Goal: Information Seeking & Learning: Find specific fact

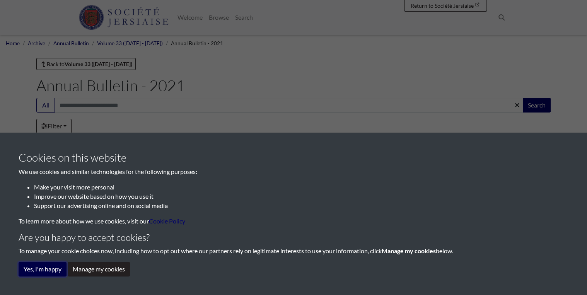
click at [51, 274] on button "Yes, I'm happy" at bounding box center [43, 269] width 48 height 15
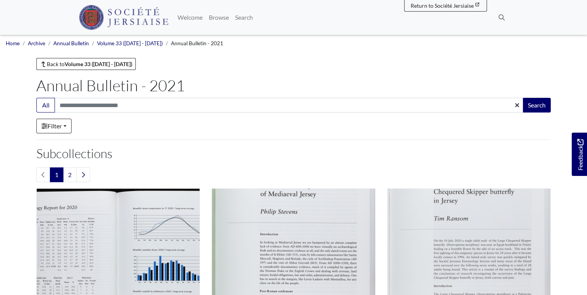
click at [77, 46] on li "Annual Bulletin" at bounding box center [67, 43] width 44 height 8
click at [77, 44] on link "Annual Bulletin" at bounding box center [71, 43] width 36 height 6
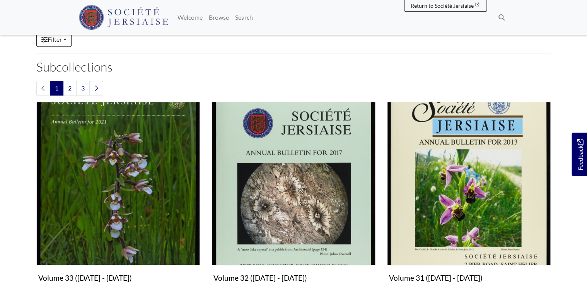
scroll to position [93, 0]
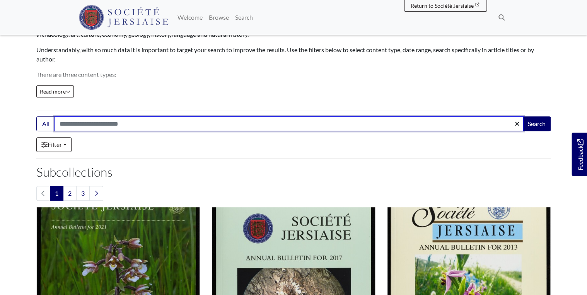
click at [378, 120] on input "Search:" at bounding box center [289, 123] width 469 height 15
type input "****"
click at [523, 116] on button "Search" at bounding box center [537, 123] width 28 height 15
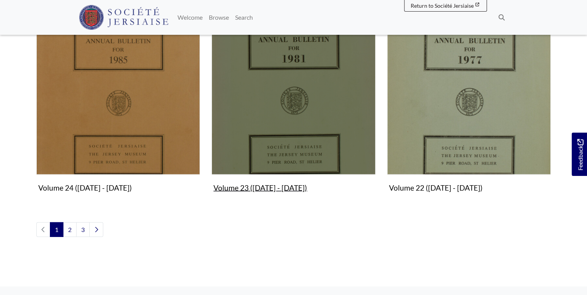
scroll to position [998, 0]
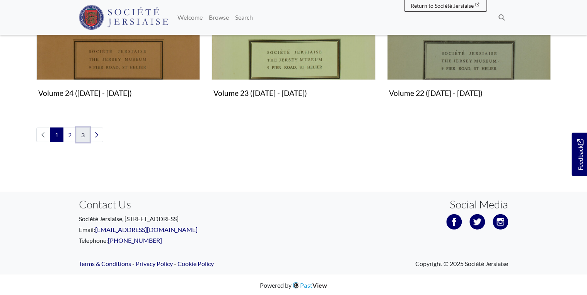
click at [87, 138] on link "3" at bounding box center [83, 135] width 14 height 15
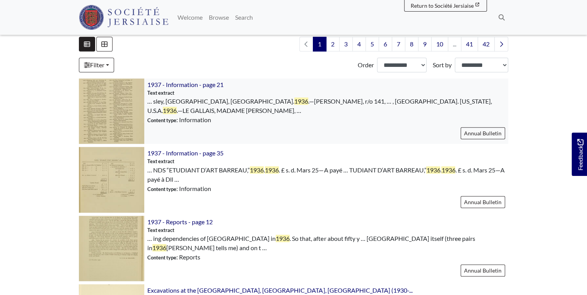
scroll to position [62, 0]
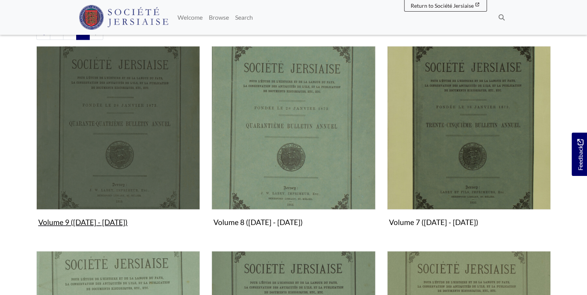
scroll to position [155, 0]
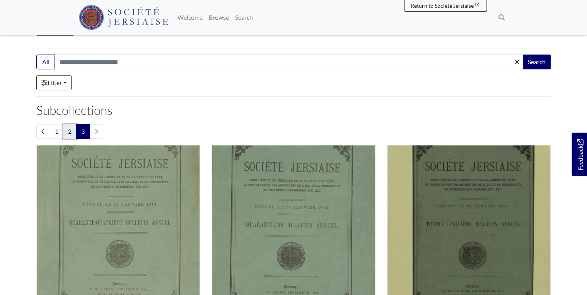
click at [66, 133] on link "2" at bounding box center [70, 131] width 14 height 15
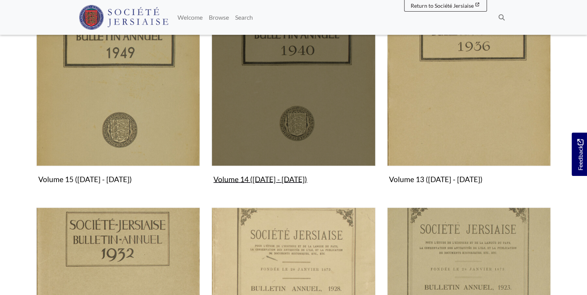
scroll to position [711, 0]
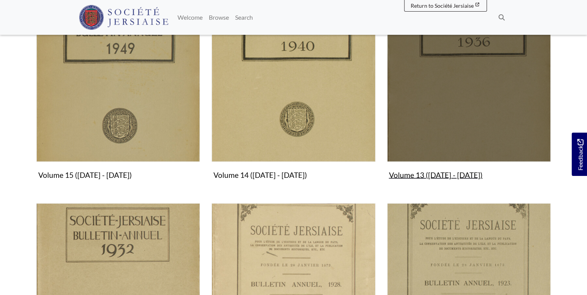
click at [476, 119] on img "Subcollection" at bounding box center [469, 80] width 164 height 164
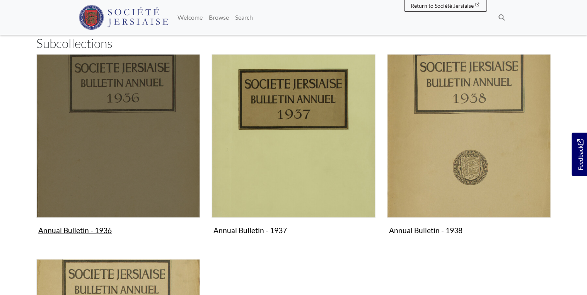
scroll to position [186, 0]
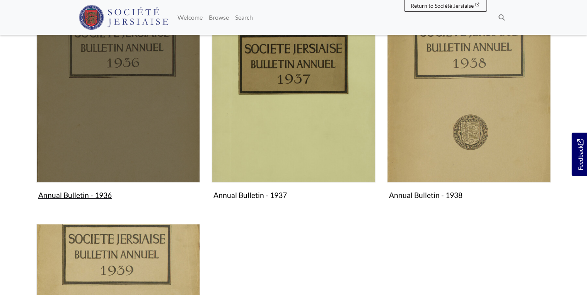
click at [120, 149] on img "Subcollection" at bounding box center [118, 101] width 164 height 164
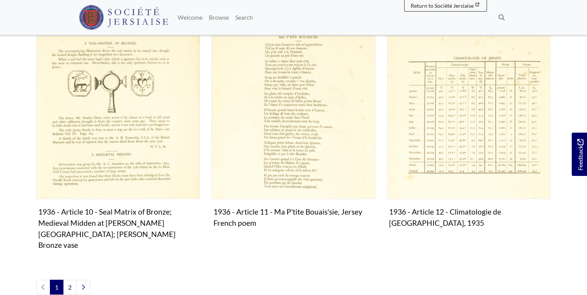
scroll to position [976, 0]
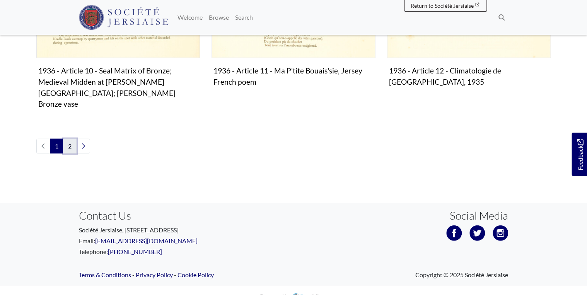
click at [70, 139] on link "2" at bounding box center [70, 146] width 14 height 15
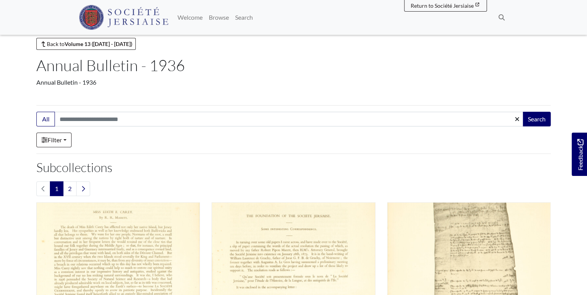
scroll to position [0, 0]
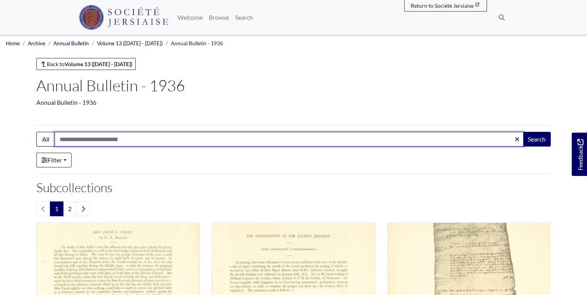
click at [137, 140] on input "Search:" at bounding box center [289, 139] width 469 height 15
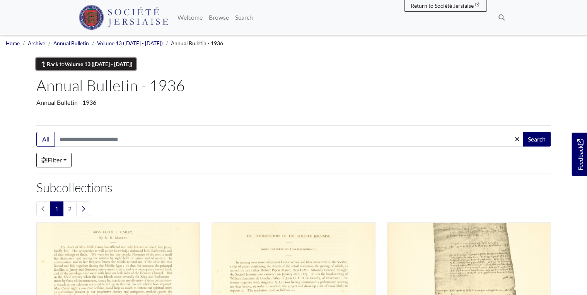
click at [65, 67] on link "Back to Volume 13 (1936 - 1939)" at bounding box center [85, 64] width 99 height 12
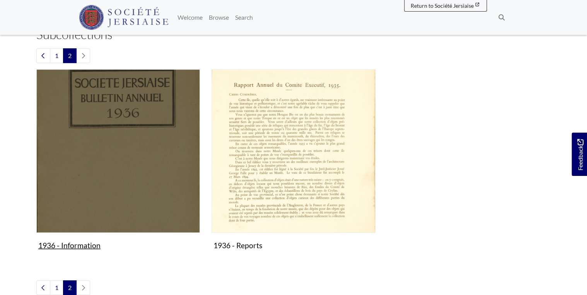
scroll to position [155, 0]
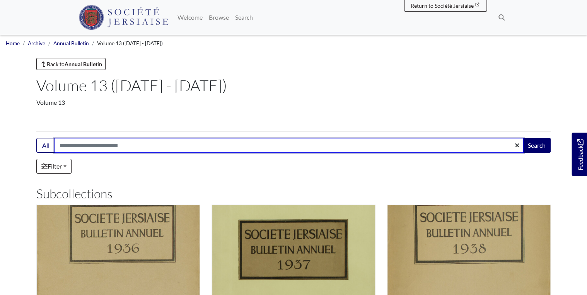
click at [129, 152] on input "Search:" at bounding box center [289, 145] width 469 height 15
type input "**********"
click at [523, 138] on button "Search" at bounding box center [537, 145] width 28 height 15
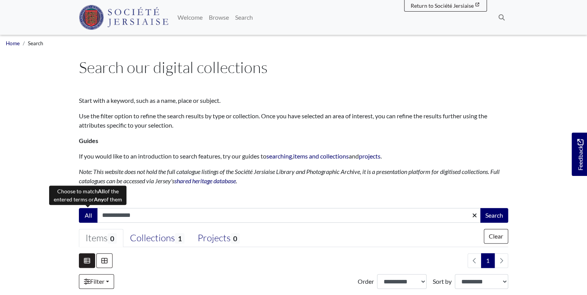
drag, startPoint x: 118, startPoint y: 216, endPoint x: 88, endPoint y: 212, distance: 30.1
click at [88, 212] on div "**********" at bounding box center [293, 215] width 429 height 15
type input "**********"
click at [480, 208] on button "Search" at bounding box center [494, 215] width 28 height 15
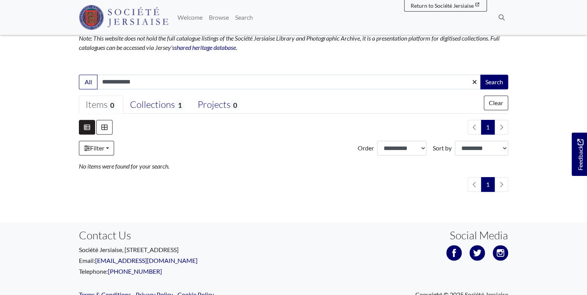
scroll to position [104, 0]
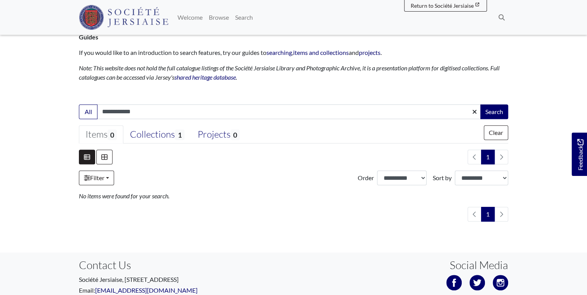
drag, startPoint x: 158, startPoint y: 114, endPoint x: 24, endPoint y: 113, distance: 133.4
click at [24, 113] on body "Menu" at bounding box center [293, 126] width 587 height 460
type input "**********"
click at [480, 104] on button "Search" at bounding box center [494, 111] width 28 height 15
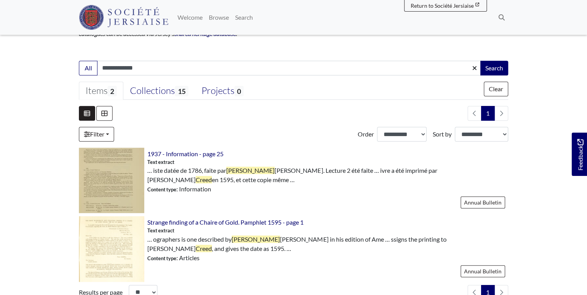
scroll to position [155, 0]
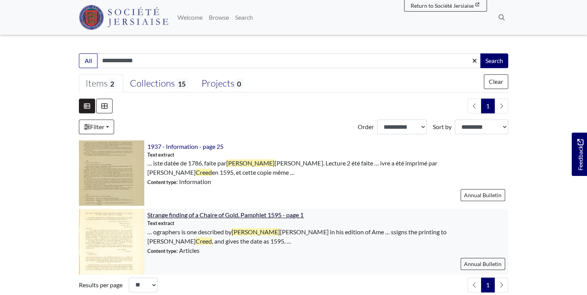
click at [223, 214] on span "Strange finding of a Chaire of Gold. Pamphlet 1595 - page 1" at bounding box center [225, 214] width 156 height 7
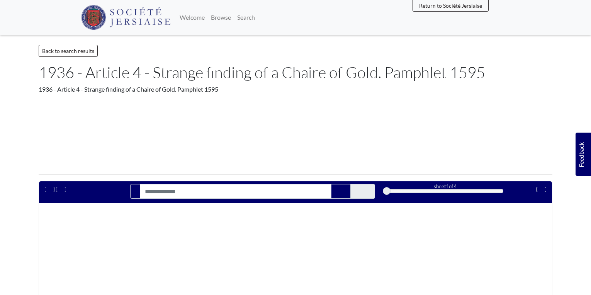
type input "**********"
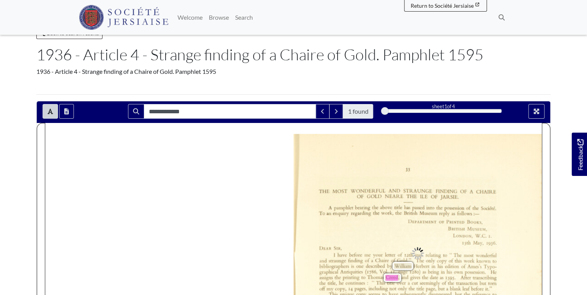
scroll to position [155, 0]
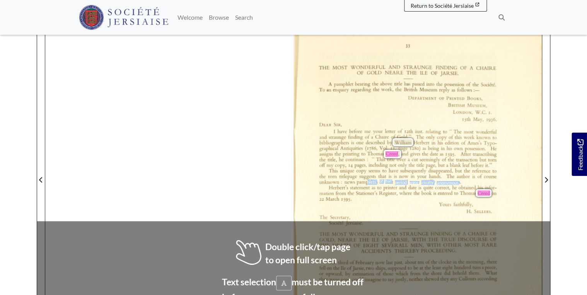
drag, startPoint x: 371, startPoint y: 196, endPoint x: 367, endPoint y: 182, distance: 14.4
click at [367, 182] on div "33 THE MOST WONDERFUL AND STRAUNGE FINDING OF A CHAIRE OF GOLD NEARE THE ILE OF…" at bounding box center [417, 180] width 248 height 340
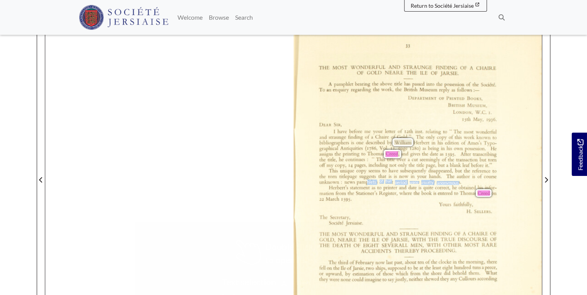
drag, startPoint x: 367, startPoint y: 182, endPoint x: 359, endPoint y: 196, distance: 16.4
click at [359, 196] on div "Herbert's statement as to printer and date is quite correct, he obtained his in…" at bounding box center [407, 193] width 177 height 16
click at [382, 214] on div "Yours faithfully, H. SELLERS. The Secretary, Sociéte' Jersiaise." at bounding box center [405, 214] width 172 height 24
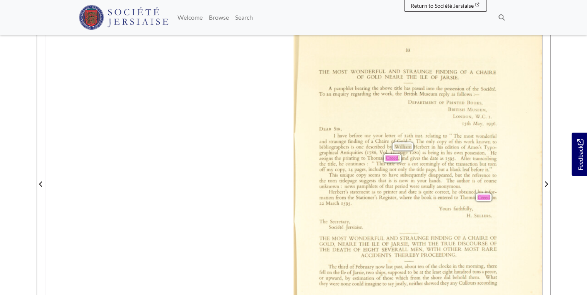
scroll to position [216, 0]
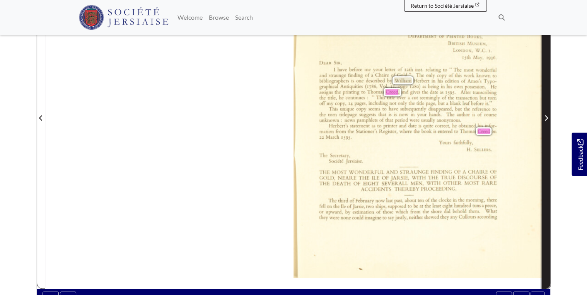
click at [544, 119] on icon "Next Page" at bounding box center [546, 118] width 4 height 6
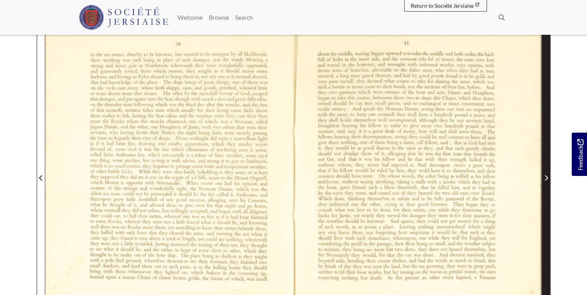
scroll to position [155, 0]
click at [544, 119] on span "Next Page" at bounding box center [546, 175] width 8 height 350
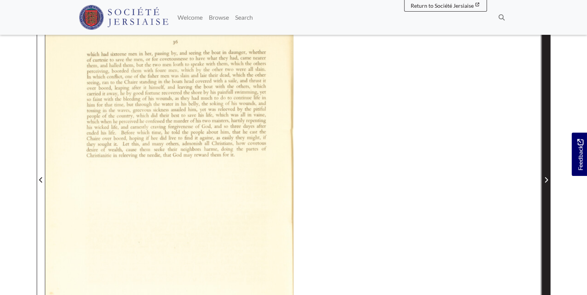
click at [543, 118] on span "Next Page" at bounding box center [546, 175] width 8 height 350
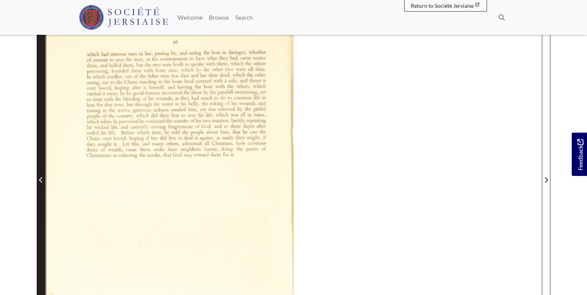
click at [41, 179] on icon "Previous Page" at bounding box center [41, 180] width 4 height 6
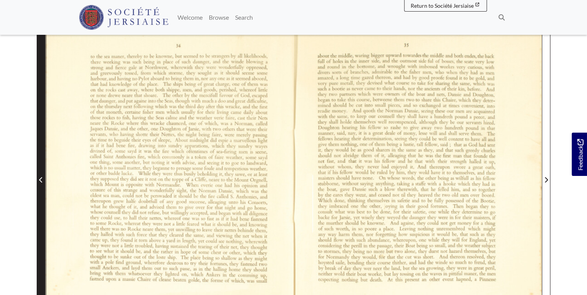
click at [41, 179] on icon "Previous Page" at bounding box center [41, 180] width 4 height 6
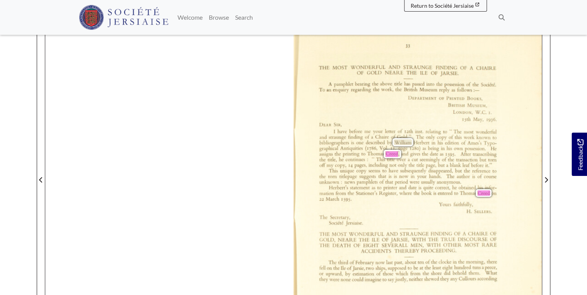
click at [141, 44] on div "33 THE MOST WONDERFUL AND STRAUNGE FINDING OF A CHAIRE OF GOLD NEARE THE ILE OF…" at bounding box center [293, 174] width 496 height 351
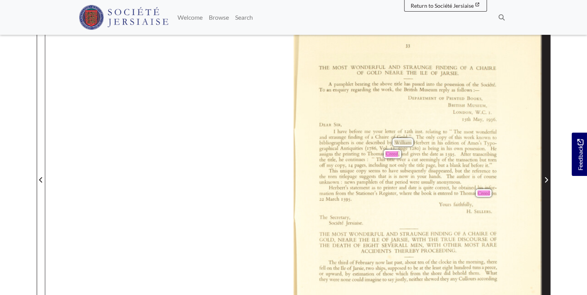
click at [542, 182] on button "Next Page" at bounding box center [546, 174] width 9 height 351
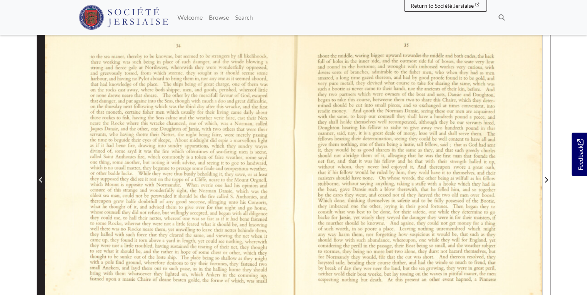
click at [45, 181] on div at bounding box center [293, 174] width 496 height 351
click at [43, 181] on span "Previous Page" at bounding box center [41, 179] width 8 height 9
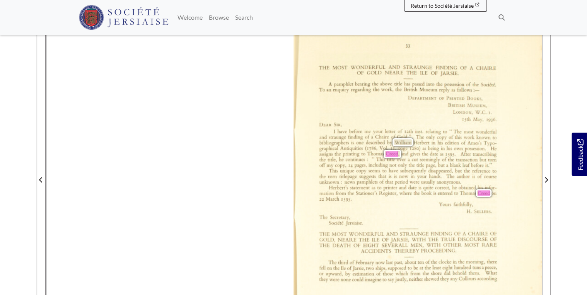
click at [37, 0] on button "Previous Page" at bounding box center [41, 174] width 9 height 351
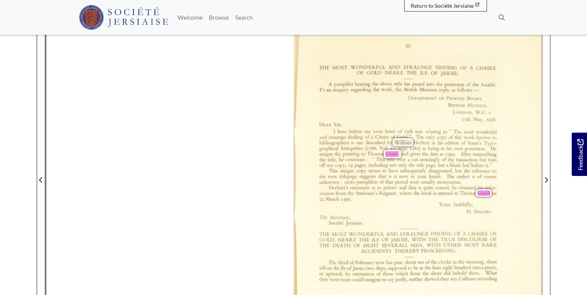
click at [37, 0] on button "Previous Page" at bounding box center [41, 174] width 9 height 351
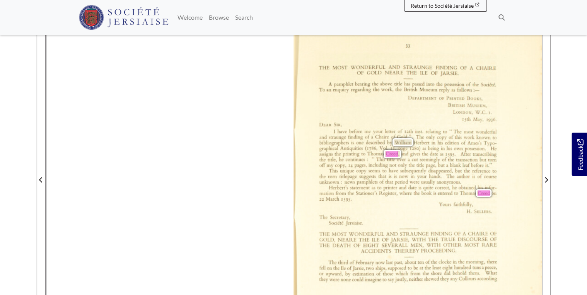
click at [37, 0] on button "Previous Page" at bounding box center [41, 174] width 9 height 351
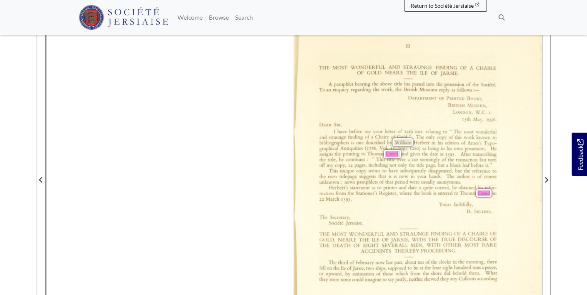
click at [37, 0] on button "Previous Page" at bounding box center [41, 174] width 9 height 351
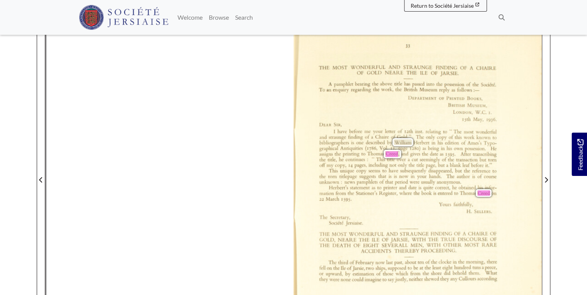
click at [37, 0] on button "Previous Page" at bounding box center [41, 174] width 9 height 351
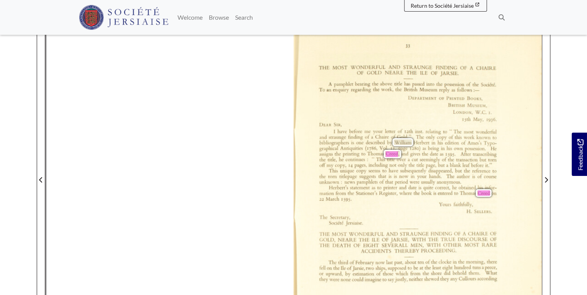
click at [37, 0] on button "Previous Page" at bounding box center [41, 174] width 9 height 351
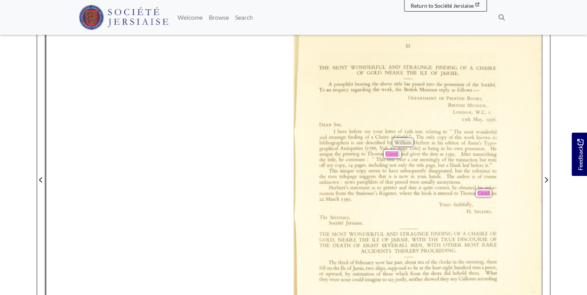
click at [37, 0] on button "Previous Page" at bounding box center [41, 174] width 9 height 351
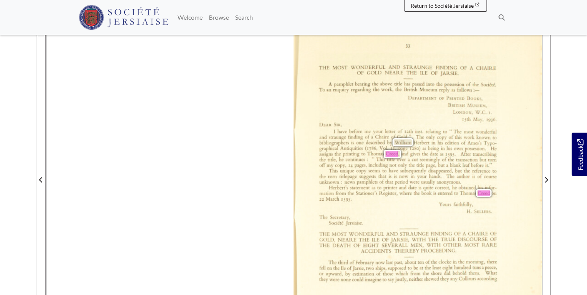
click at [37, 0] on button "Previous Page" at bounding box center [41, 174] width 9 height 351
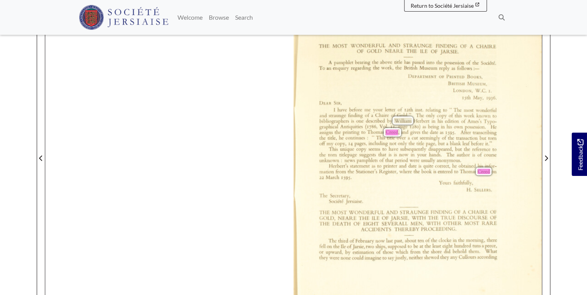
scroll to position [186, 0]
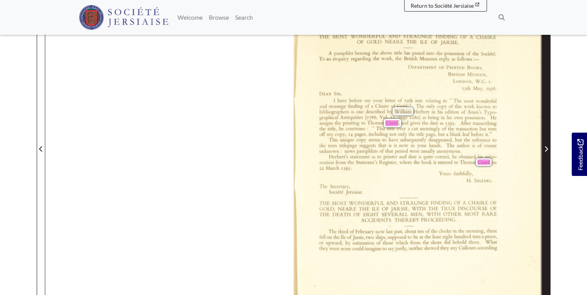
click at [549, 155] on span "Next Page" at bounding box center [546, 144] width 8 height 350
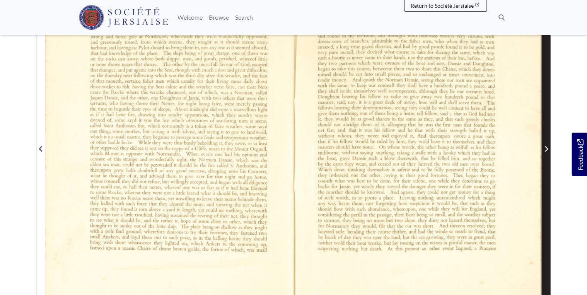
click at [543, 198] on span "Next Page" at bounding box center [546, 144] width 8 height 350
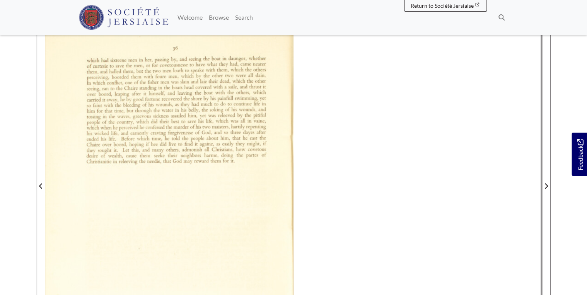
scroll to position [93, 0]
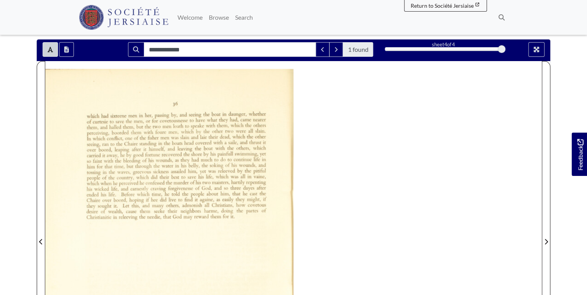
click at [36, 247] on section "**********" at bounding box center [294, 236] width 526 height 395
click at [34, 252] on section "**********" at bounding box center [294, 236] width 526 height 395
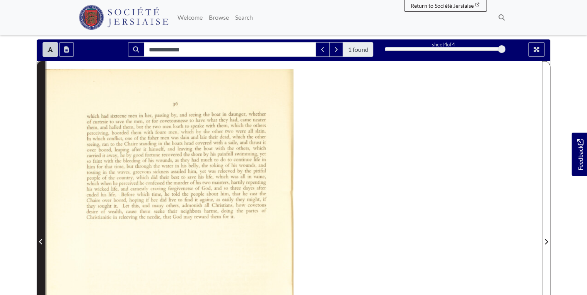
click at [41, 252] on span "Previous Page" at bounding box center [41, 236] width 8 height 350
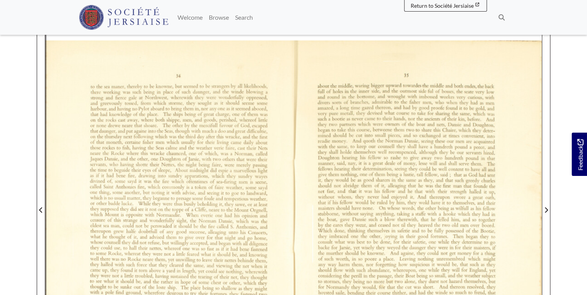
scroll to position [155, 0]
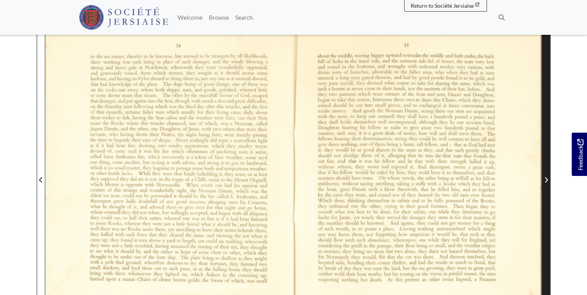
click at [542, 198] on span "Next Page" at bounding box center [546, 175] width 8 height 350
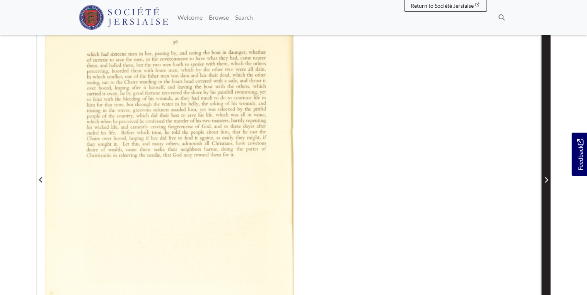
click at [547, 182] on span "Next Page" at bounding box center [546, 179] width 8 height 9
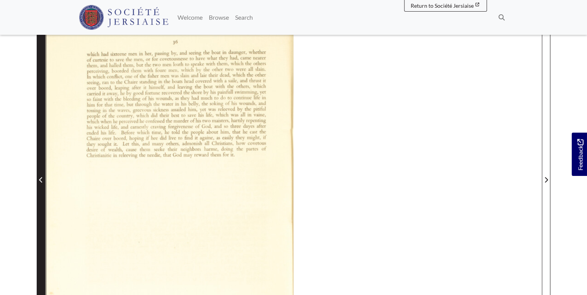
click at [44, 179] on span "Previous Page" at bounding box center [41, 179] width 8 height 9
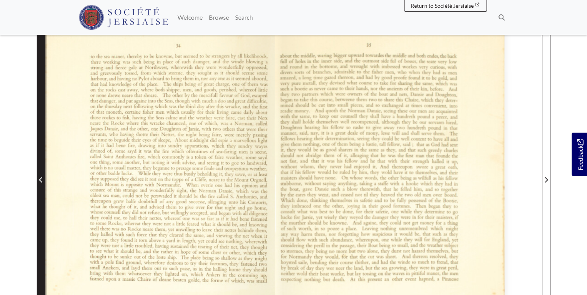
click at [44, 179] on span "Previous Page" at bounding box center [41, 179] width 8 height 9
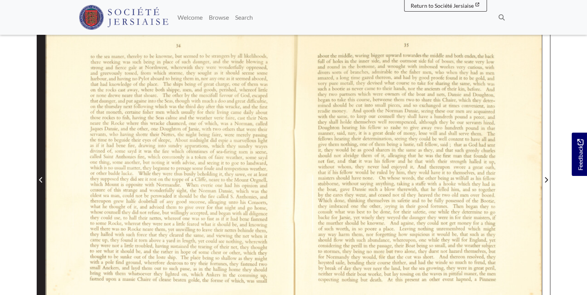
click at [44, 179] on span "Previous Page" at bounding box center [41, 179] width 8 height 9
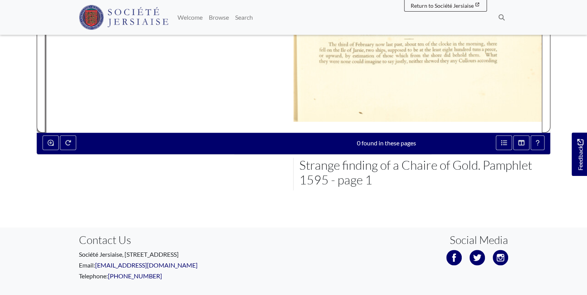
scroll to position [408, 0]
